Goal: Task Accomplishment & Management: Manage account settings

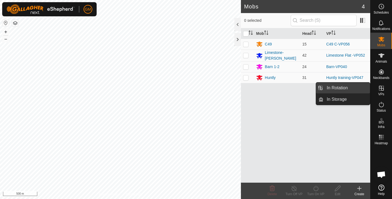
click at [346, 88] on link "In Rotation" at bounding box center [347, 88] width 47 height 11
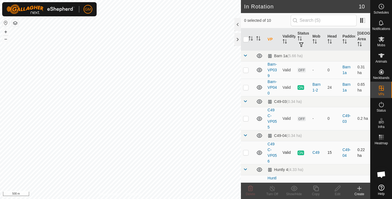
click at [247, 152] on p-checkbox at bounding box center [245, 152] width 5 height 4
checkbox input "true"
click at [3, 31] on button "+" at bounding box center [5, 32] width 7 height 7
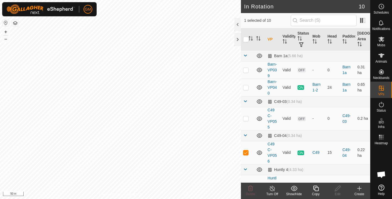
click at [317, 188] on icon at bounding box center [316, 188] width 7 height 7
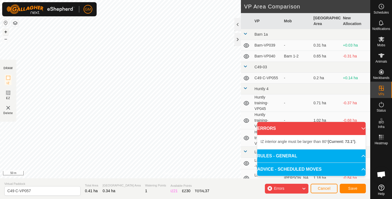
click at [6, 32] on button "+" at bounding box center [5, 32] width 7 height 7
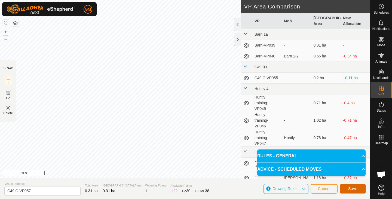
click at [350, 189] on span "Save" at bounding box center [352, 189] width 9 height 4
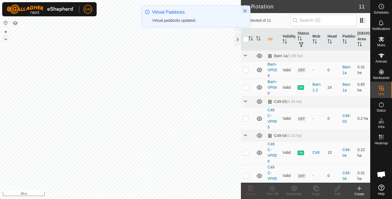
click at [5, 40] on button "–" at bounding box center [5, 39] width 7 height 7
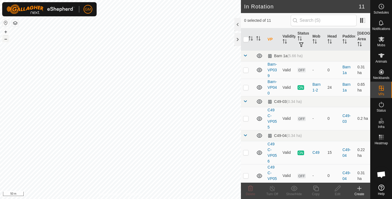
checkbox input "true"
click at [315, 189] on icon at bounding box center [315, 188] width 5 height 5
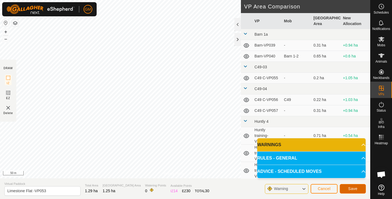
click at [356, 187] on span "Save" at bounding box center [352, 189] width 9 height 4
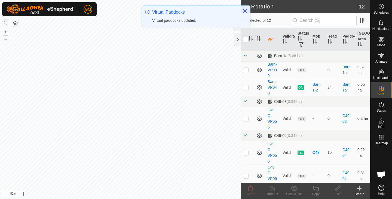
checkbox input "true"
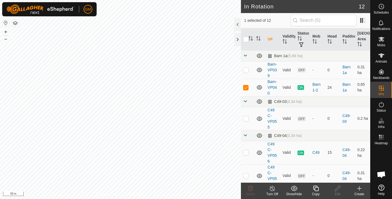
click at [316, 191] on icon at bounding box center [315, 188] width 5 height 5
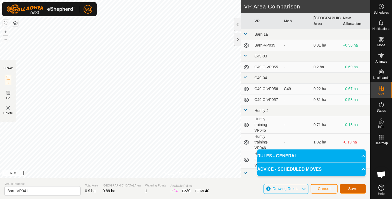
click at [353, 186] on button "Save" at bounding box center [353, 189] width 26 height 10
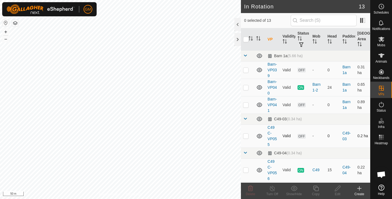
checkbox input "true"
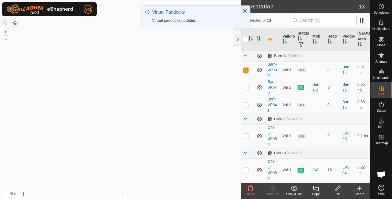
click at [250, 189] on icon at bounding box center [250, 188] width 5 height 5
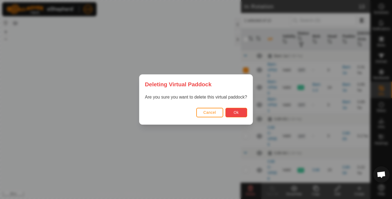
click at [234, 113] on span "Ok" at bounding box center [236, 112] width 5 height 4
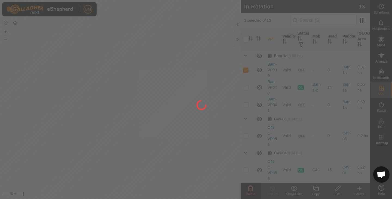
checkbox input "false"
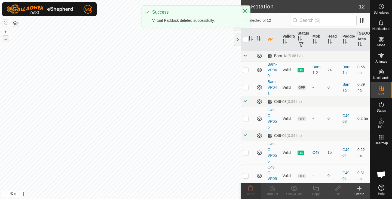
click at [6, 39] on button "–" at bounding box center [5, 39] width 7 height 7
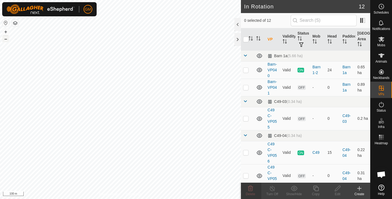
click at [6, 39] on button "–" at bounding box center [5, 39] width 7 height 7
click at [6, 30] on button "+" at bounding box center [5, 32] width 7 height 7
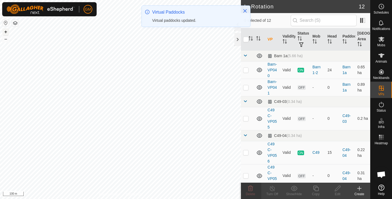
click at [6, 30] on button "+" at bounding box center [5, 32] width 7 height 7
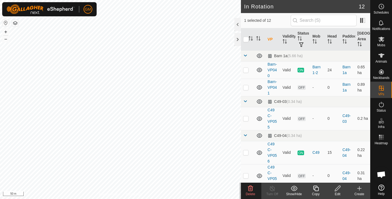
click at [249, 188] on icon at bounding box center [250, 188] width 7 height 7
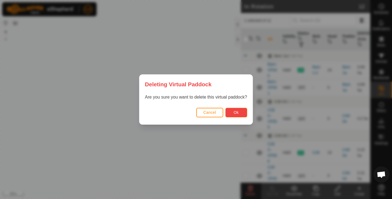
click at [235, 112] on span "Ok" at bounding box center [236, 112] width 5 height 4
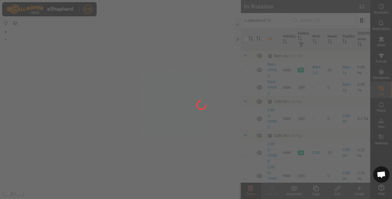
checkbox input "false"
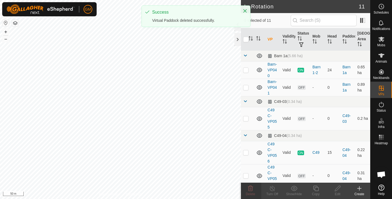
checkbox input "true"
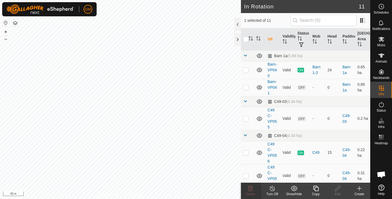
click at [317, 188] on icon at bounding box center [316, 188] width 7 height 7
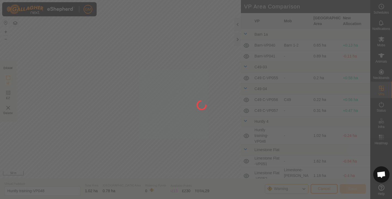
click at [167, 46] on div at bounding box center [196, 99] width 392 height 199
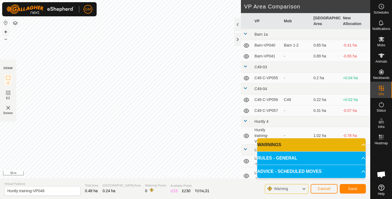
click at [5, 32] on button "+" at bounding box center [5, 32] width 7 height 7
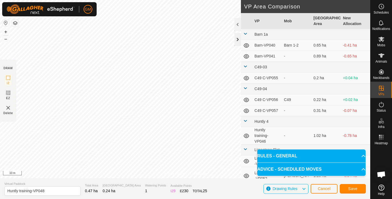
click at [238, 38] on div at bounding box center [237, 39] width 7 height 13
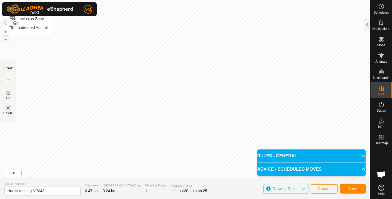
click at [5, 40] on button "–" at bounding box center [5, 39] width 7 height 7
click at [5, 31] on button "+" at bounding box center [5, 32] width 7 height 7
click at [350, 188] on span "Save" at bounding box center [352, 189] width 9 height 4
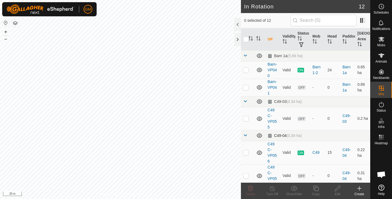
checkbox input "true"
click at [316, 191] on icon at bounding box center [315, 188] width 5 height 5
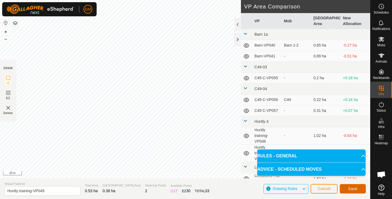
click at [348, 187] on button "Save" at bounding box center [353, 189] width 26 height 10
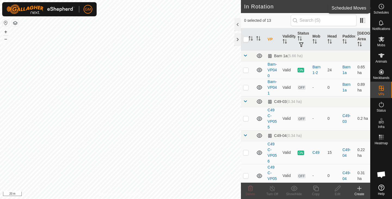
click at [380, 6] on icon at bounding box center [381, 6] width 7 height 7
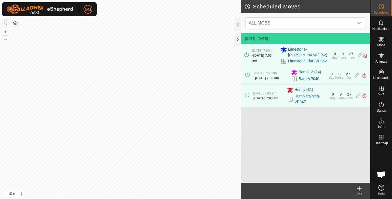
click at [358, 188] on icon at bounding box center [360, 188] width 4 height 0
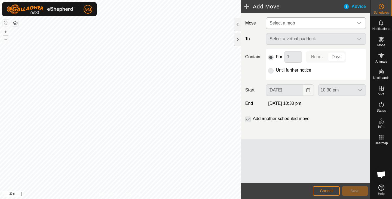
click at [361, 22] on icon "dropdown trigger" at bounding box center [359, 23] width 4 height 4
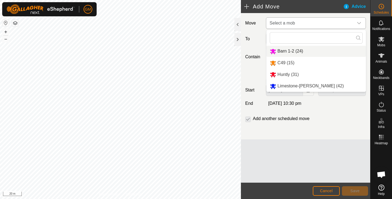
click at [287, 51] on li "Barn 1-2 (24)" at bounding box center [316, 51] width 99 height 11
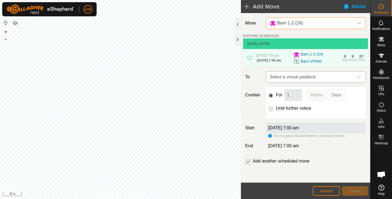
click at [357, 78] on icon "dropdown trigger" at bounding box center [359, 77] width 4 height 4
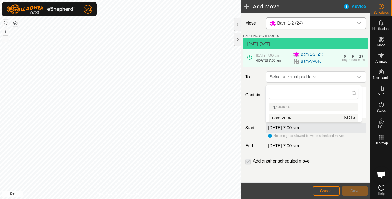
click at [357, 23] on icon "dropdown trigger" at bounding box center [359, 23] width 4 height 4
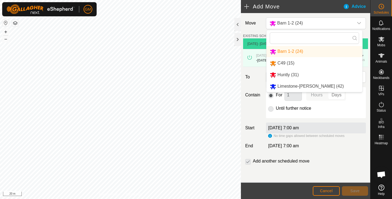
click at [290, 74] on li "Huntly (31)" at bounding box center [315, 74] width 96 height 11
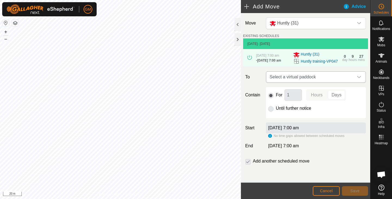
click at [358, 81] on div "dropdown trigger" at bounding box center [359, 77] width 11 height 11
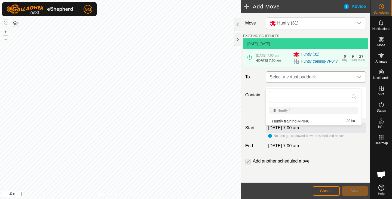
click at [357, 79] on icon "dropdown trigger" at bounding box center [359, 77] width 4 height 4
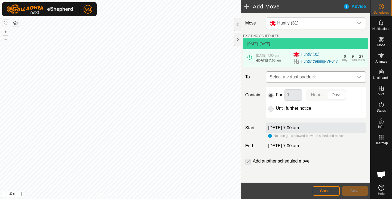
click at [357, 79] on icon "dropdown trigger" at bounding box center [359, 77] width 4 height 4
click at [357, 78] on icon "dropdown trigger" at bounding box center [359, 77] width 4 height 2
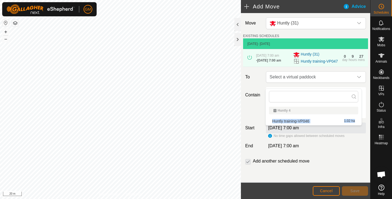
drag, startPoint x: 320, startPoint y: 120, endPoint x: 321, endPoint y: 109, distance: 11.2
click at [321, 109] on ul "Huntly 4 Huntly training-VP046 1.02 ha" at bounding box center [314, 115] width 96 height 21
click at [321, 110] on div "Huntly 4" at bounding box center [313, 110] width 81 height 3
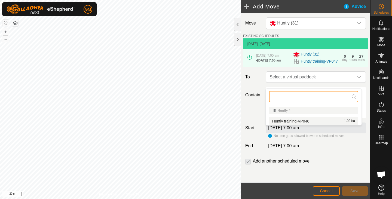
click at [335, 96] on input "text" at bounding box center [313, 96] width 89 height 11
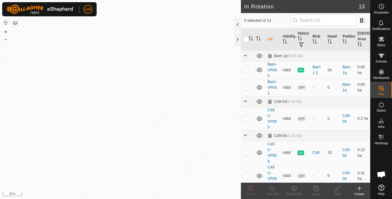
checkbox input "true"
checkbox input "false"
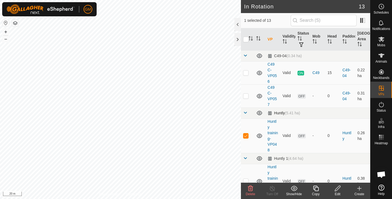
scroll to position [80, 0]
click at [382, 6] on icon at bounding box center [381, 6] width 7 height 7
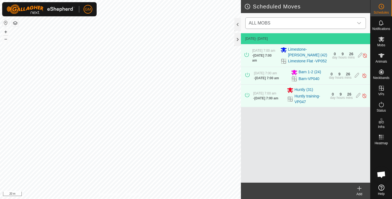
click at [359, 23] on icon "dropdown trigger" at bounding box center [359, 23] width 4 height 4
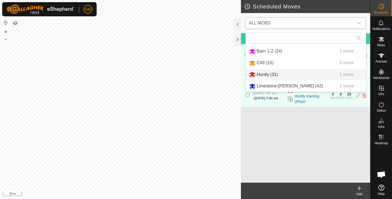
click at [267, 73] on li "Huntly (31) 1 move" at bounding box center [306, 74] width 120 height 11
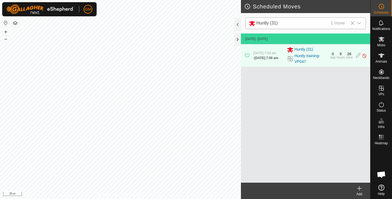
click at [359, 189] on icon at bounding box center [359, 189] width 0 height 4
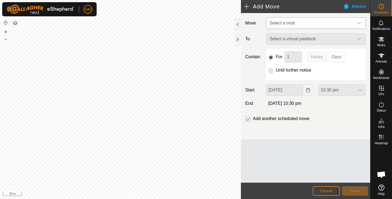
click at [358, 23] on icon "dropdown trigger" at bounding box center [359, 23] width 4 height 4
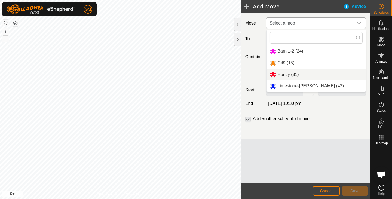
click at [299, 75] on li "Huntly (31)" at bounding box center [316, 74] width 99 height 11
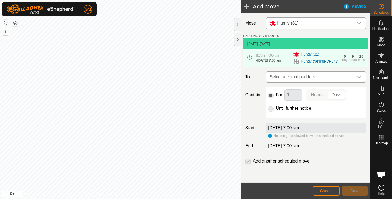
click at [357, 79] on icon "dropdown trigger" at bounding box center [359, 77] width 4 height 4
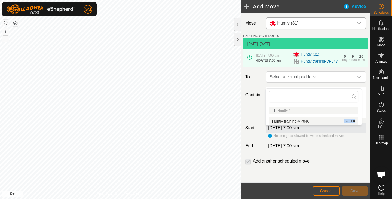
click at [324, 121] on div "Huntly training-VP046 1.02 ha" at bounding box center [313, 121] width 83 height 4
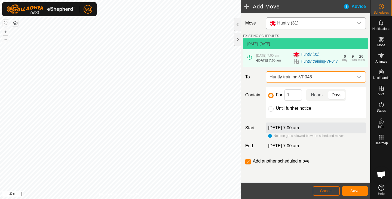
click at [318, 190] on button "Cancel" at bounding box center [326, 191] width 27 height 10
